Goal: Task Accomplishment & Management: Use online tool/utility

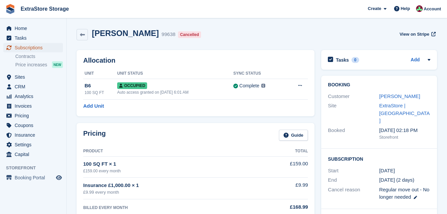
click at [35, 48] on span "Subscriptions" at bounding box center [35, 47] width 40 height 9
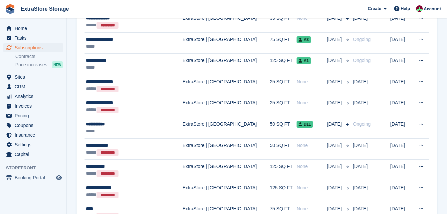
scroll to position [989, 0]
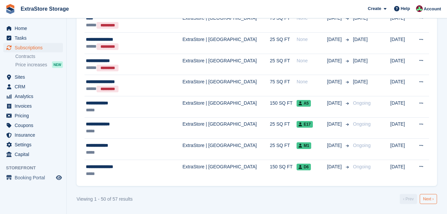
click at [424, 199] on link "Next ›" at bounding box center [428, 199] width 17 height 10
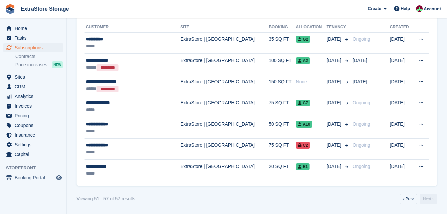
scroll to position [79, 0]
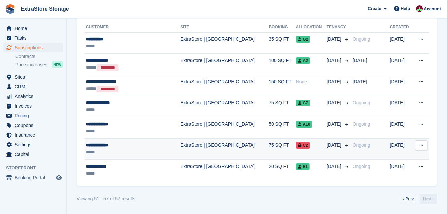
click at [111, 143] on div "**********" at bounding box center [125, 144] width 79 height 7
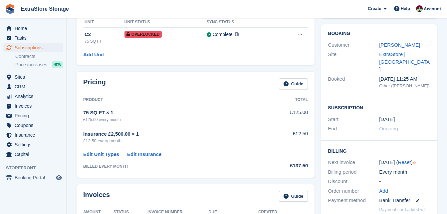
scroll to position [67, 0]
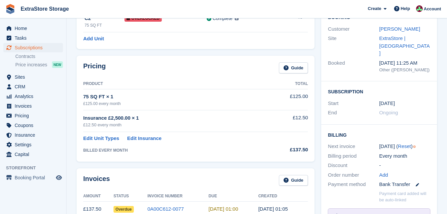
click at [41, 196] on aside "Home Tasks Subscriptions Subscriptions Subscriptions Contracts Price increases …" at bounding box center [33, 108] width 66 height 180
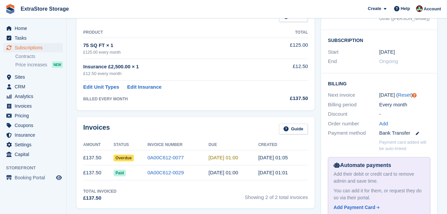
scroll to position [133, 0]
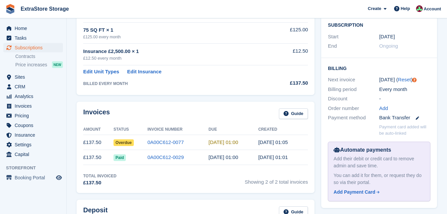
click at [129, 142] on span "Overdue" at bounding box center [123, 142] width 20 height 7
drag, startPoint x: 129, startPoint y: 142, endPoint x: 165, endPoint y: 142, distance: 36.6
click at [165, 142] on link "0A00C612-0077" at bounding box center [165, 142] width 36 height 6
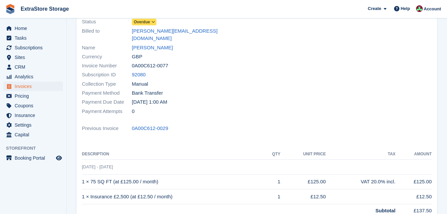
scroll to position [43, 0]
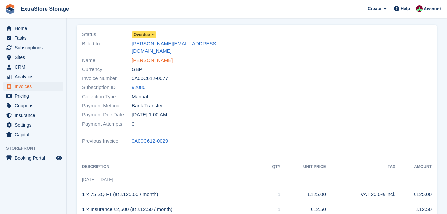
click at [145, 57] on link "[PERSON_NAME]" at bounding box center [152, 61] width 41 height 8
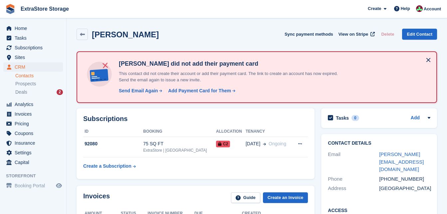
scroll to position [67, 0]
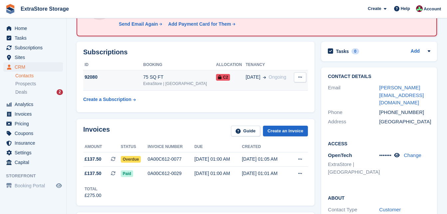
click at [305, 78] on button at bounding box center [300, 77] width 12 height 10
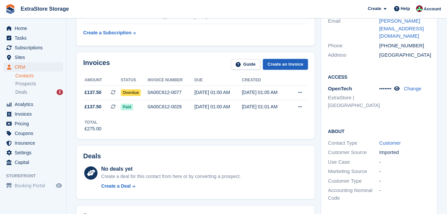
click at [283, 63] on link "Create an Invoice" at bounding box center [285, 64] width 45 height 11
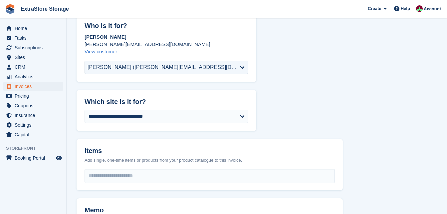
scroll to position [67, 0]
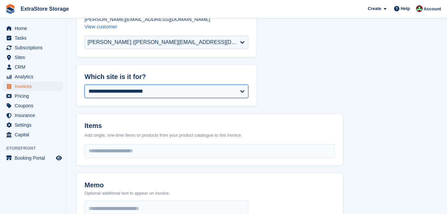
click at [142, 89] on select "**********" at bounding box center [167, 91] width 164 height 13
select select "****"
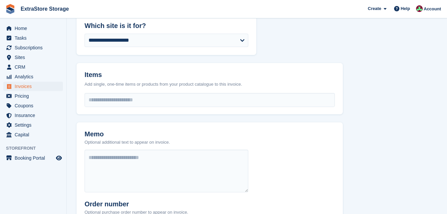
scroll to position [133, 0]
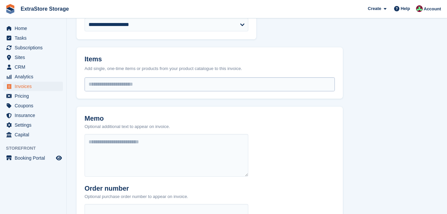
click at [96, 84] on input "select-one" at bounding box center [210, 84] width 250 height 13
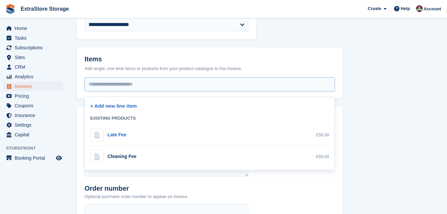
click at [123, 133] on div "Late Fee" at bounding box center [116, 134] width 19 height 7
select select "***"
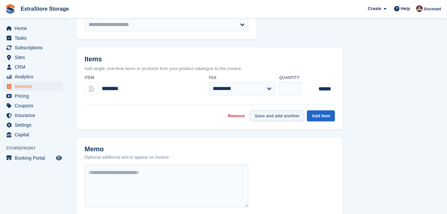
click at [287, 115] on button "Save and add another" at bounding box center [277, 115] width 54 height 11
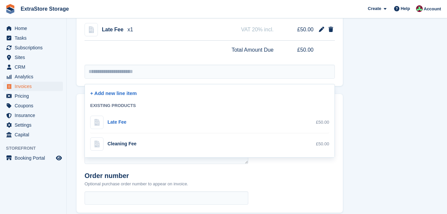
scroll to position [200, 0]
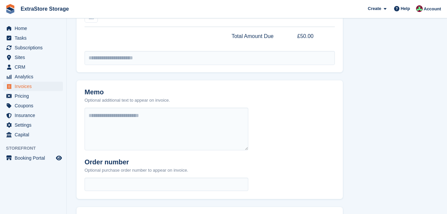
click at [138, 169] on p "Optional purchase order number to appear on invoice." at bounding box center [137, 170] width 104 height 7
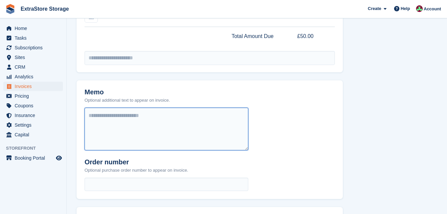
click at [96, 116] on textarea at bounding box center [167, 128] width 164 height 43
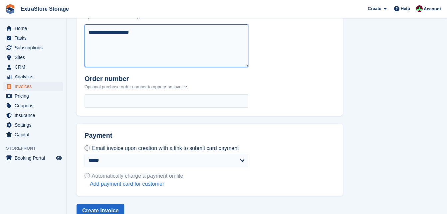
scroll to position [296, 0]
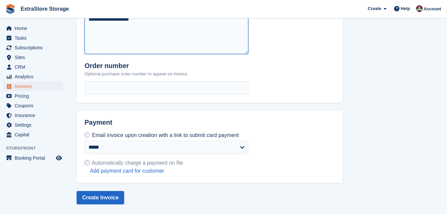
type textarea "**********"
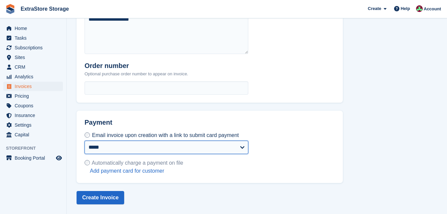
click at [152, 148] on select "**********" at bounding box center [167, 146] width 164 height 13
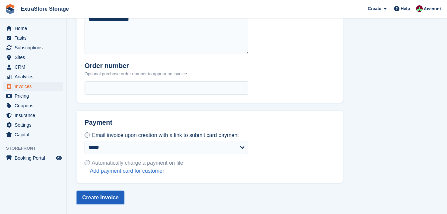
click at [110, 195] on button "Create Invoice" at bounding box center [101, 197] width 48 height 13
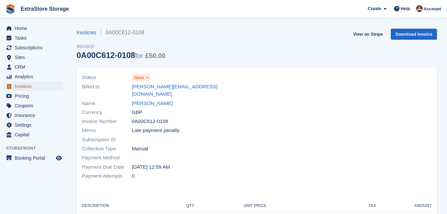
click at [20, 86] on span "Invoices" at bounding box center [35, 86] width 40 height 9
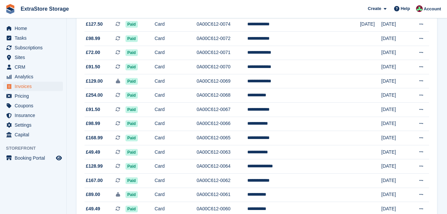
scroll to position [640, 0]
